Goal: Find specific page/section: Find specific page/section

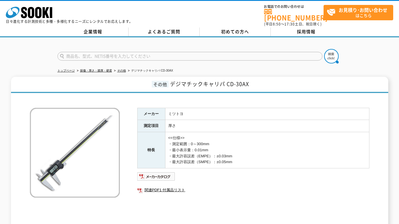
click at [105, 52] on input "text" at bounding box center [189, 56] width 265 height 9
paste input "リーク"
type input "リーク"
drag, startPoint x: 324, startPoint y: 54, endPoint x: 328, endPoint y: 53, distance: 3.5
click at [325, 54] on img at bounding box center [331, 56] width 15 height 15
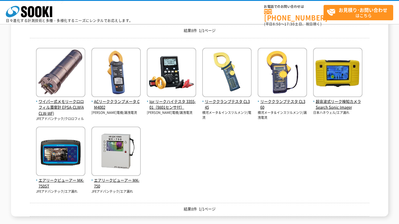
scroll to position [97, 0]
